Goal: Task Accomplishment & Management: Complete application form

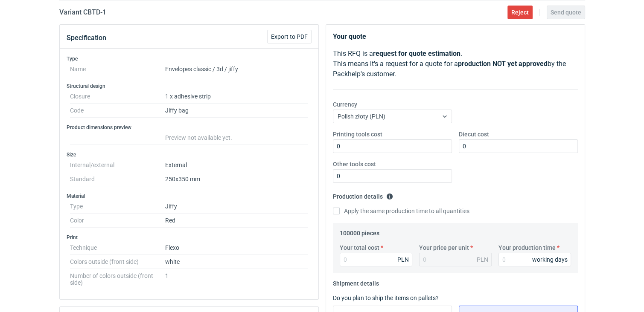
scroll to position [73, 0]
click at [349, 264] on input "Your total cost" at bounding box center [376, 260] width 73 height 14
type input "65000"
type input "0.65"
type input "65000"
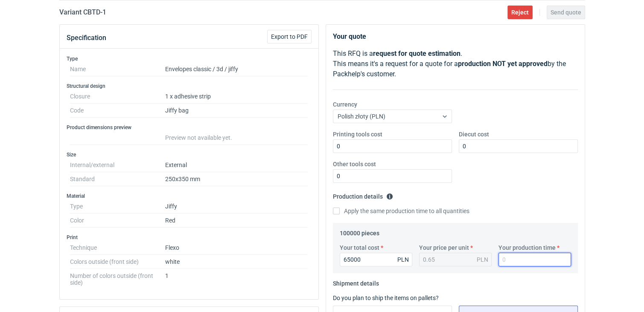
click at [509, 261] on input "Your production time" at bounding box center [534, 260] width 73 height 14
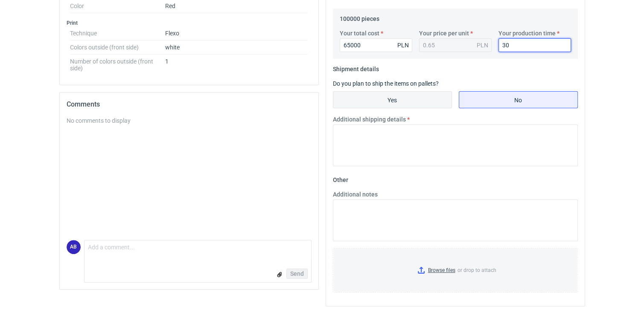
type input "30"
click at [381, 102] on input "Yes" at bounding box center [392, 100] width 118 height 16
radio input "true"
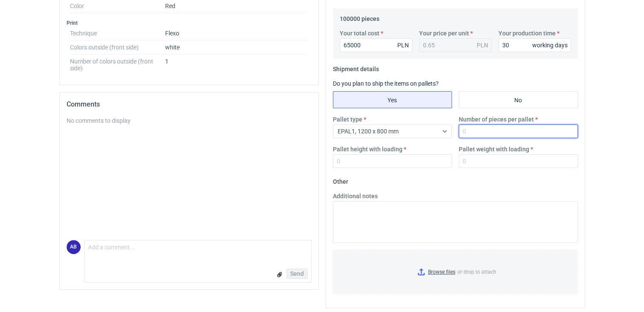
click at [476, 130] on input "Number of pieces per pallet" at bounding box center [518, 132] width 119 height 14
type input "2800"
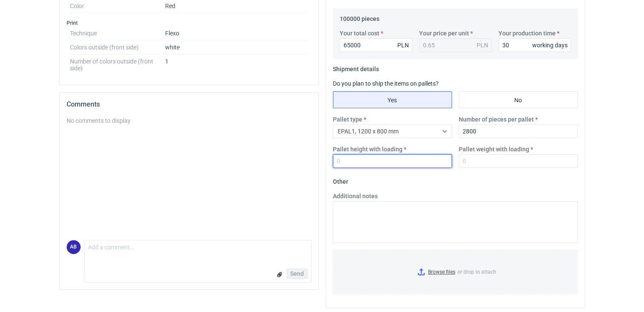
click at [350, 163] on input "Pallet height with loading" at bounding box center [392, 161] width 119 height 14
type input "220"
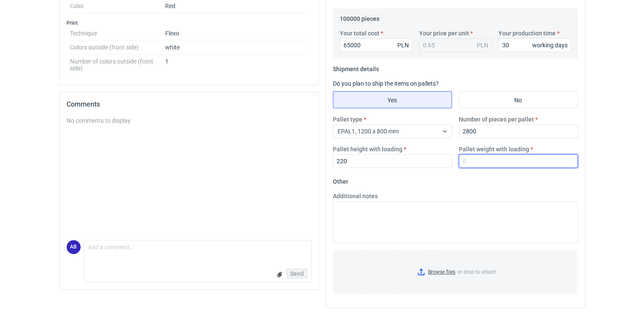
click at [538, 162] on input "Pallet weight with loading" at bounding box center [518, 161] width 119 height 14
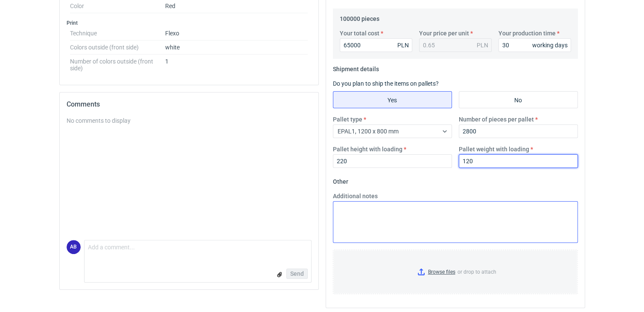
type input "120"
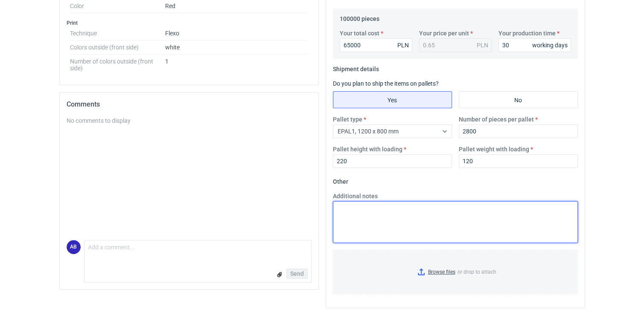
click at [386, 217] on textarea "Additional notes" at bounding box center [455, 222] width 245 height 42
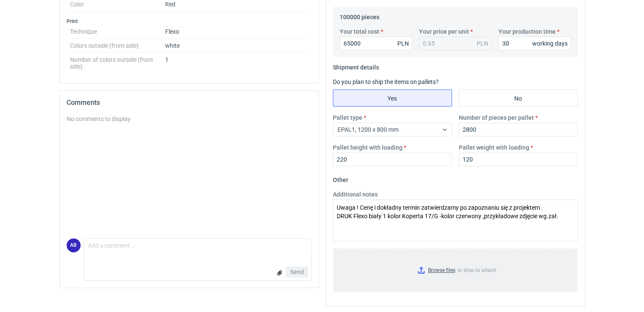
click at [421, 270] on input "Browse files or drop to attach" at bounding box center [455, 270] width 243 height 43
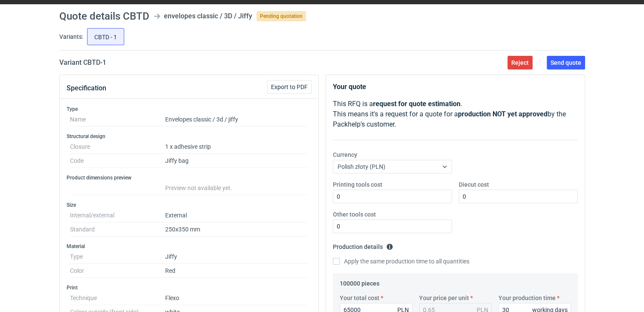
scroll to position [307, 0]
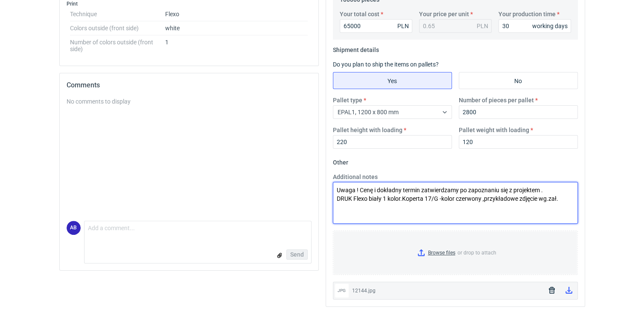
click at [560, 199] on textarea "Uwaga ! Cenę i dokładny termin zatwierdzamy po zapoznaniu się z projektem . DRU…" at bounding box center [455, 203] width 245 height 42
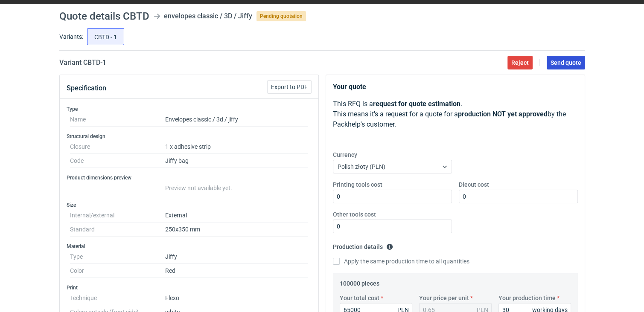
type textarea "Uwaga ! Cenę i dokładny termin zatwierdzamy po zapoznaniu się z projektem . DRU…"
click at [576, 62] on span "Send quote" at bounding box center [565, 63] width 31 height 6
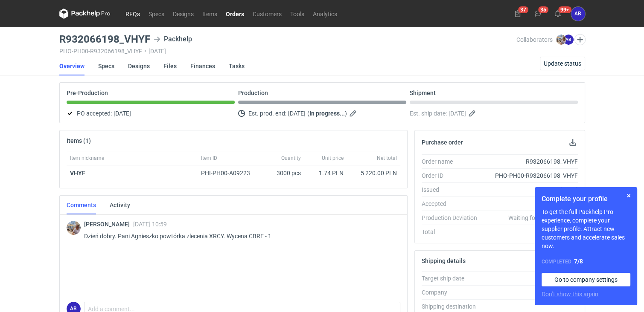
click at [134, 12] on link "RFQs" at bounding box center [132, 14] width 23 height 10
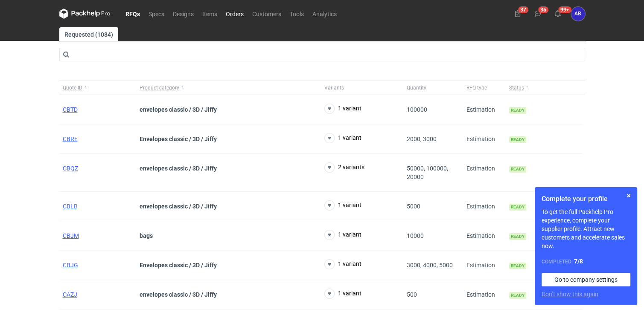
click at [233, 13] on link "Orders" at bounding box center [234, 14] width 26 height 10
